Goal: Obtain resource: Obtain resource

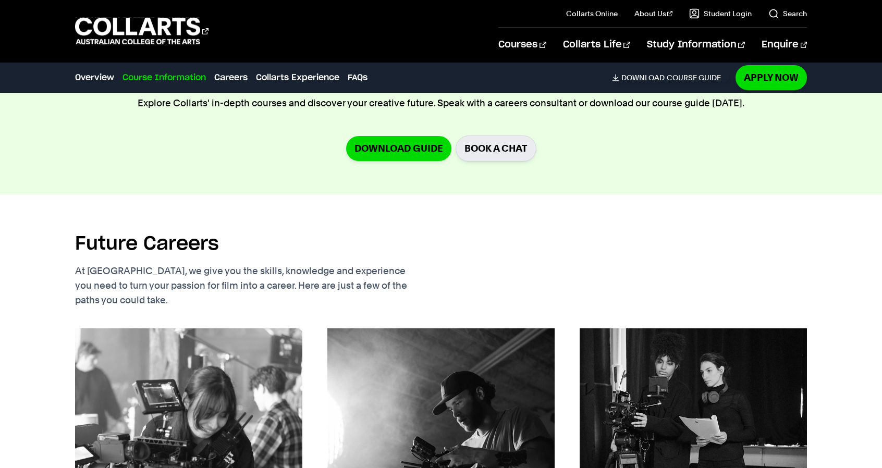
scroll to position [1250, 0]
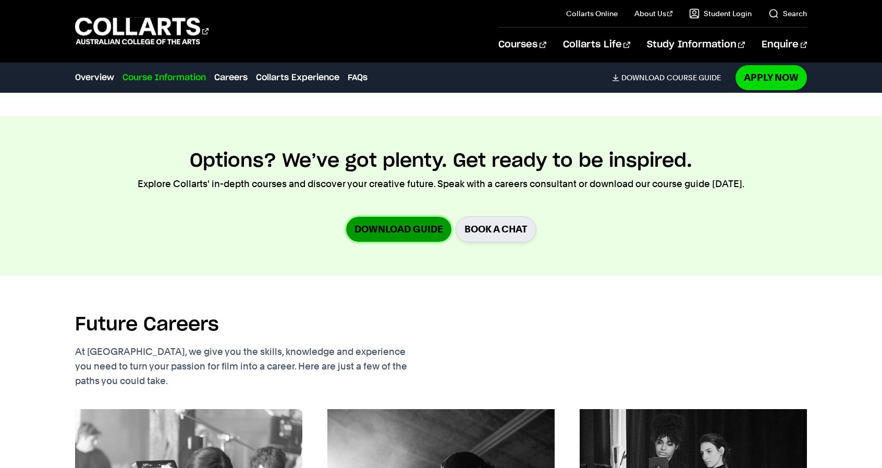
click at [419, 220] on link "Download Guide" at bounding box center [398, 229] width 105 height 24
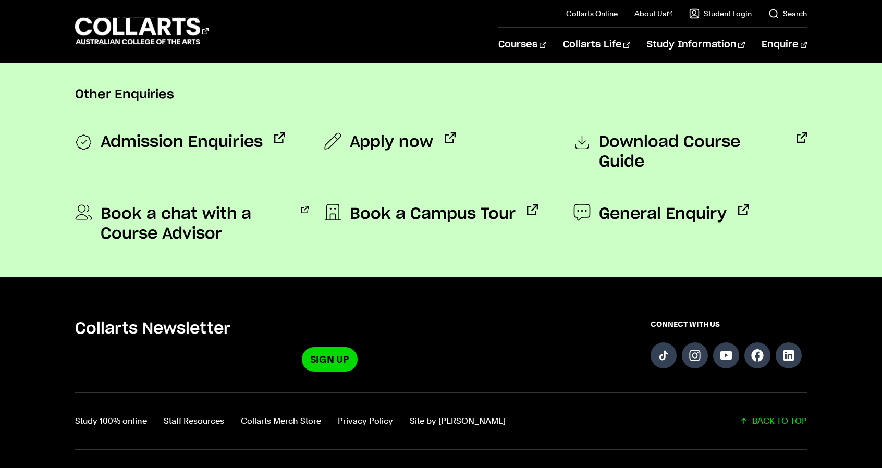
scroll to position [625, 0]
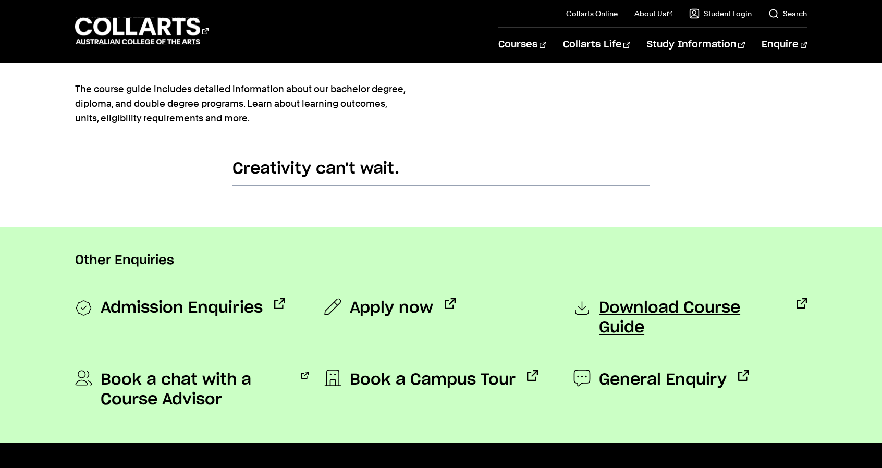
click at [737, 309] on span "Download Course Guide" at bounding box center [692, 318] width 186 height 40
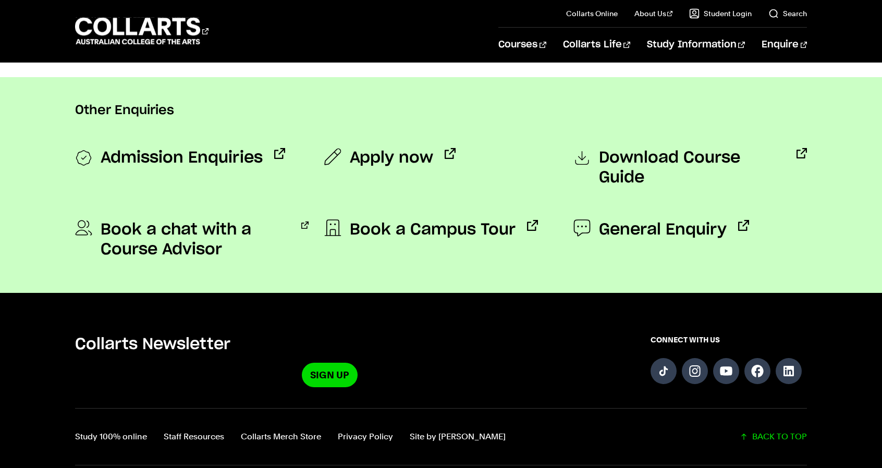
scroll to position [782, 0]
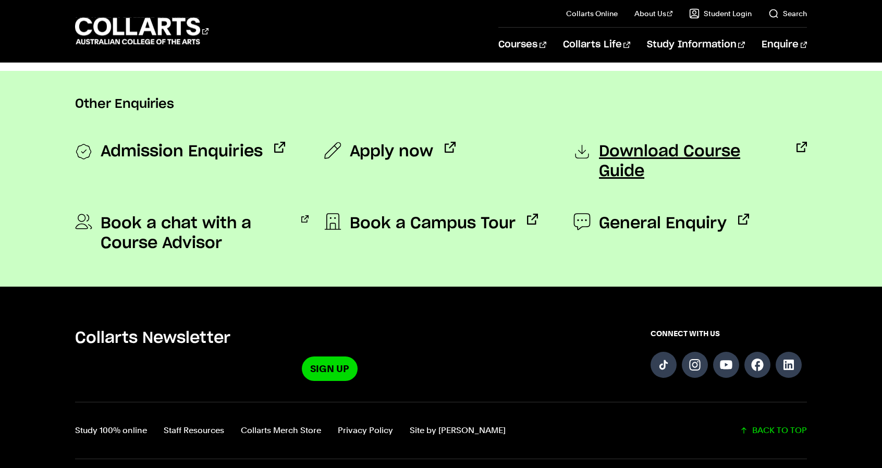
click at [627, 154] on span "Download Course Guide" at bounding box center [692, 162] width 186 height 40
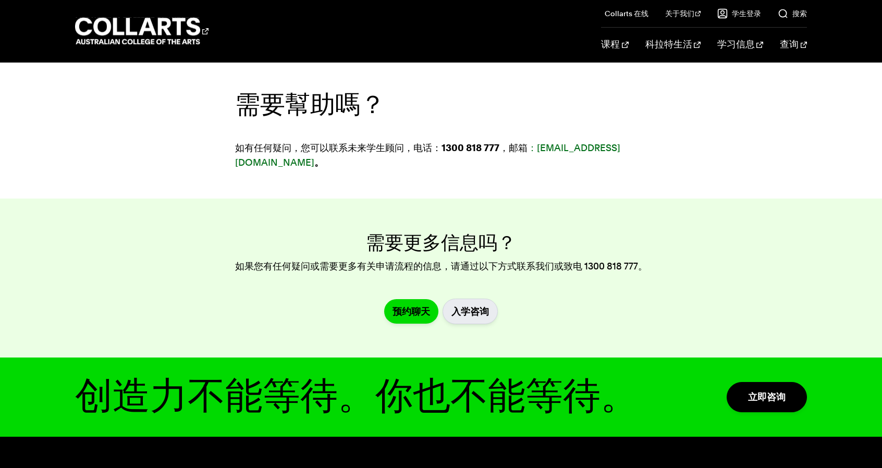
scroll to position [1980, 0]
